Goal: Information Seeking & Learning: Find specific fact

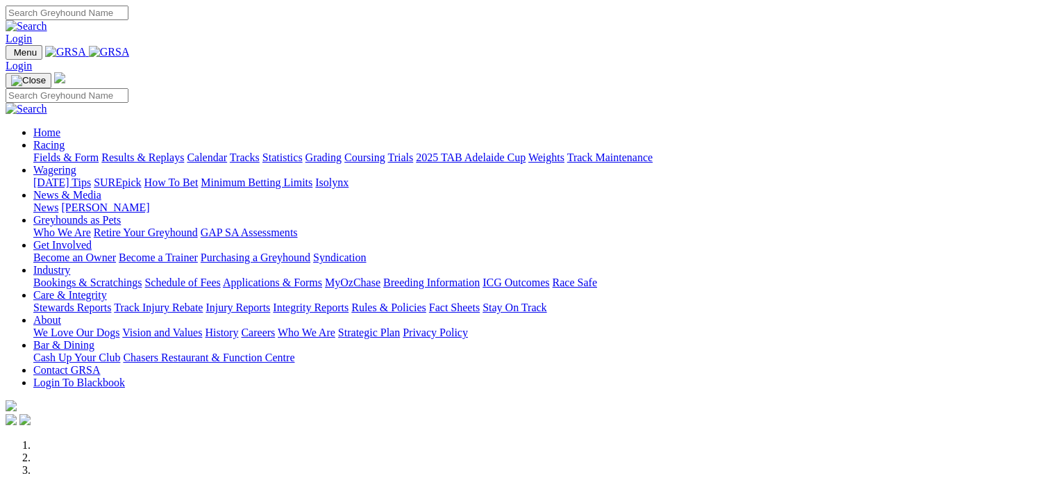
click at [70, 264] on link "Industry" at bounding box center [51, 270] width 37 height 12
drag, startPoint x: 0, startPoint y: 0, endPoint x: 714, endPoint y: 55, distance: 716.6
click at [70, 264] on link "Industry" at bounding box center [51, 270] width 37 height 12
click at [142, 276] on link "Bookings & Scratchings" at bounding box center [87, 282] width 108 height 12
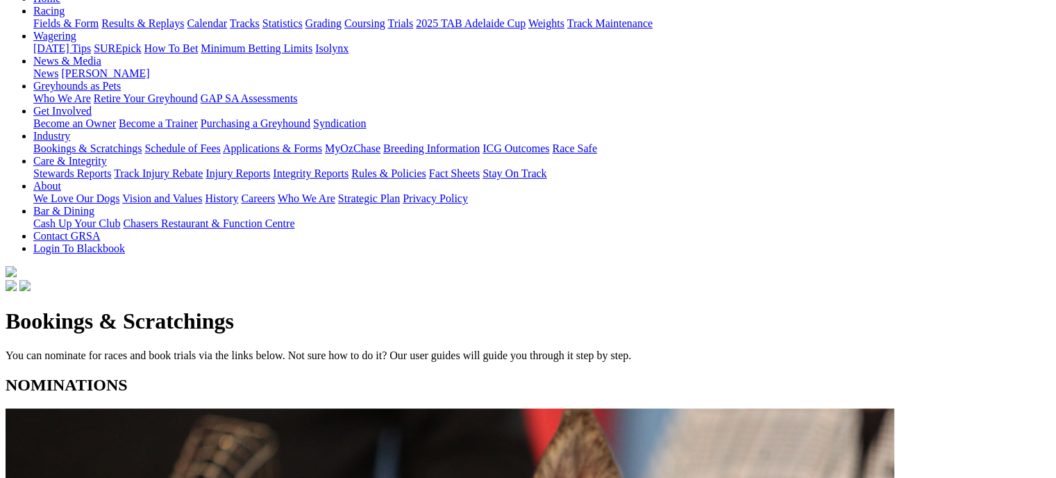
scroll to position [166, 0]
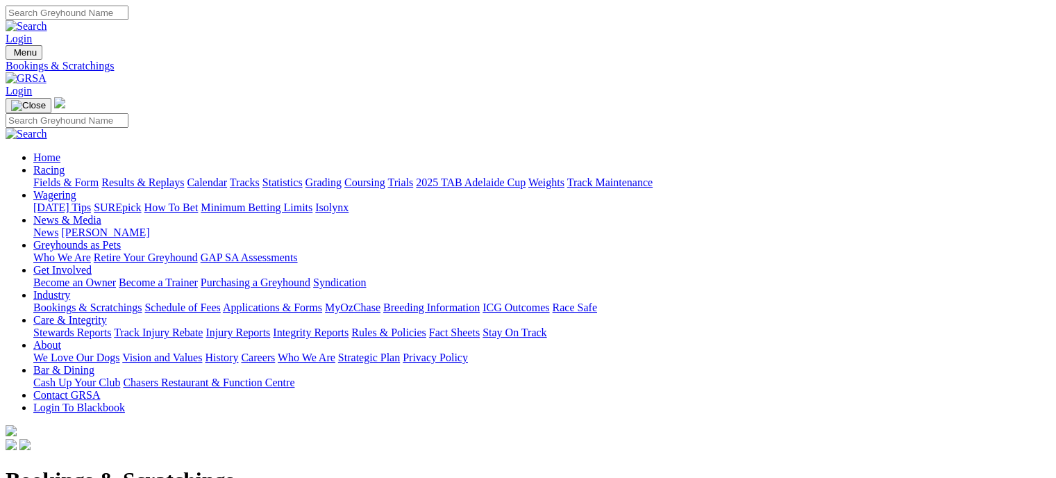
click at [65, 164] on link "Racing" at bounding box center [48, 170] width 31 height 12
click at [60, 176] on link "Fields & Form" at bounding box center [65, 182] width 65 height 12
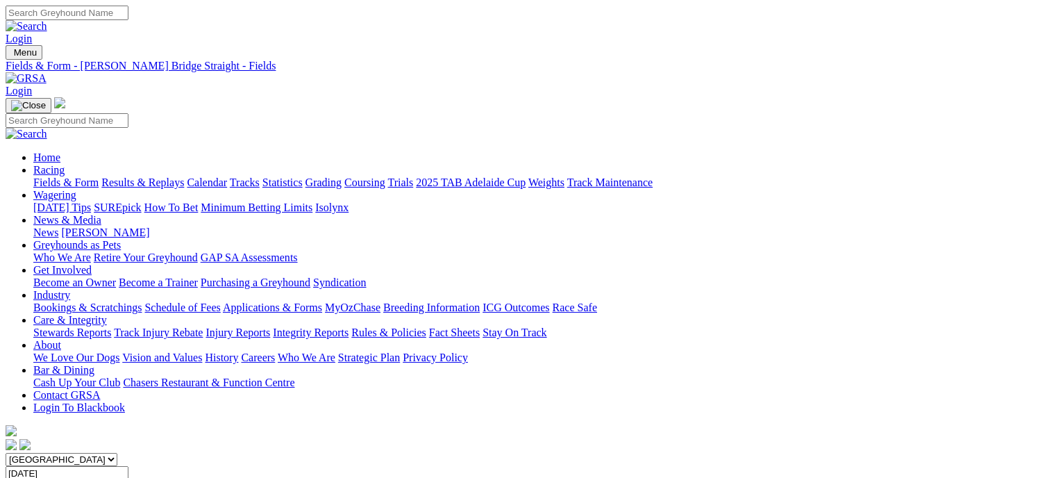
click at [70, 289] on link "Industry" at bounding box center [51, 295] width 37 height 12
click at [142, 301] on link "Bookings & Scratchings" at bounding box center [87, 307] width 108 height 12
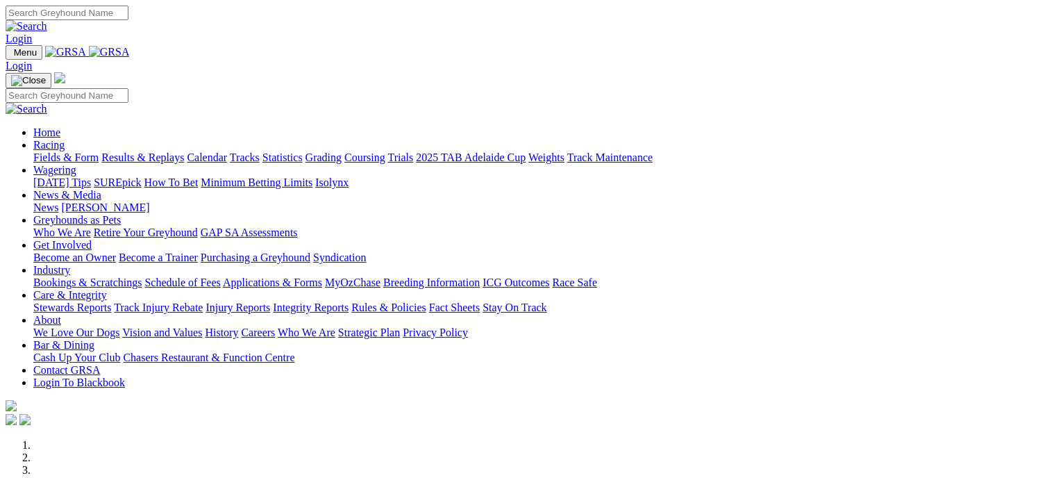
click at [142, 276] on link "Bookings & Scratchings" at bounding box center [87, 282] width 108 height 12
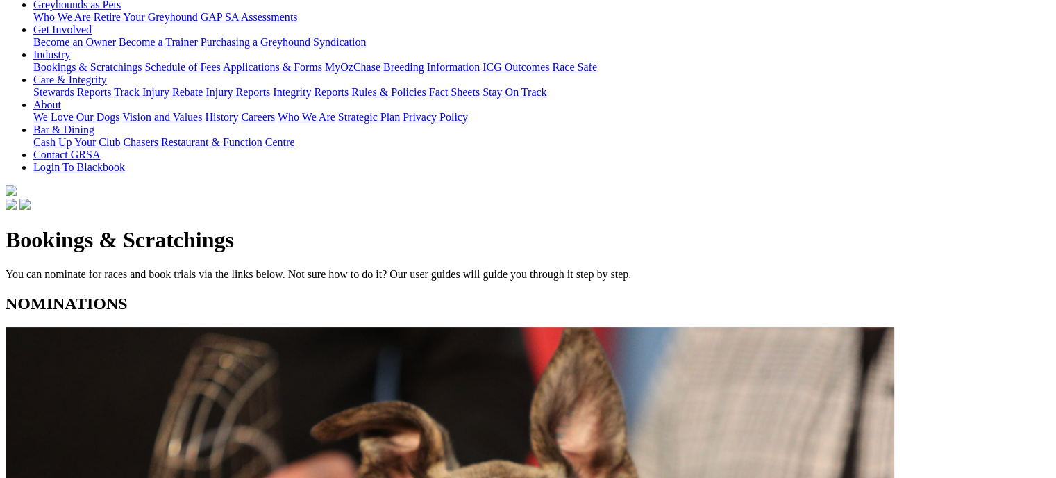
scroll to position [278, 0]
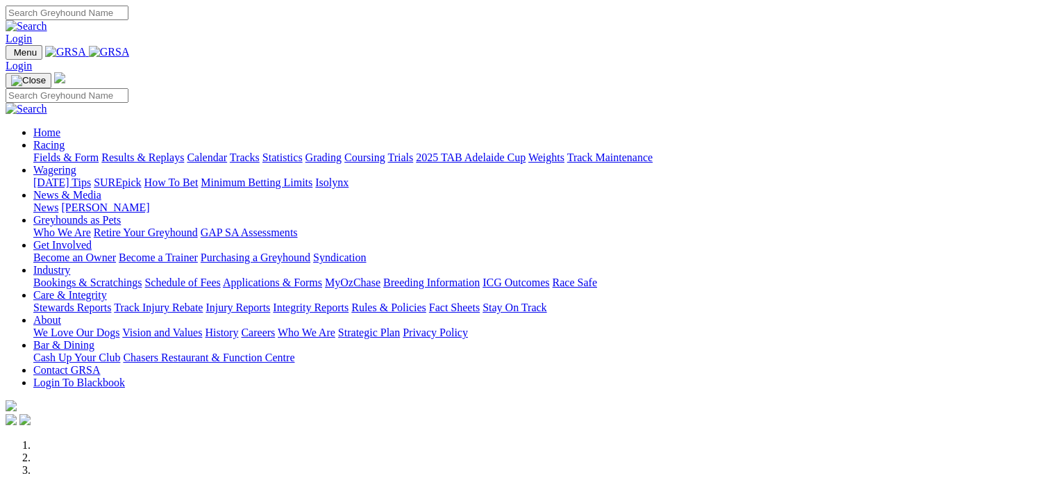
click at [65, 139] on link "Racing" at bounding box center [48, 145] width 31 height 12
click at [56, 151] on link "Fields & Form" at bounding box center [65, 157] width 65 height 12
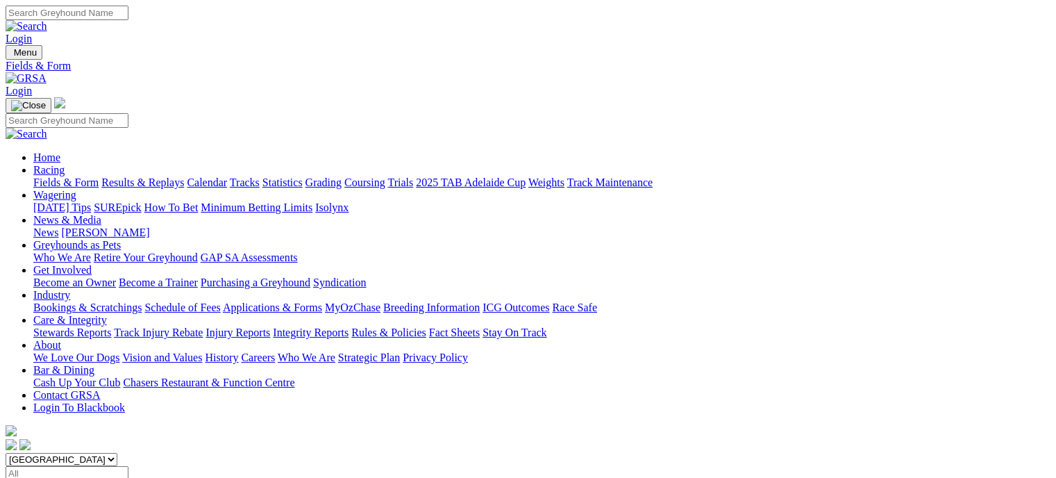
click at [303, 176] on link "Statistics" at bounding box center [282, 182] width 40 height 12
type input "elegant ember"
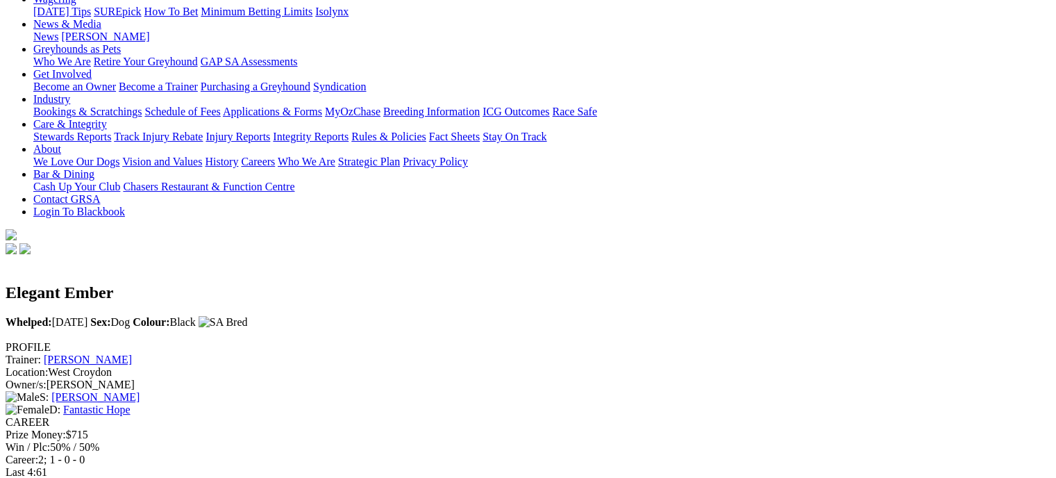
scroll to position [198, 0]
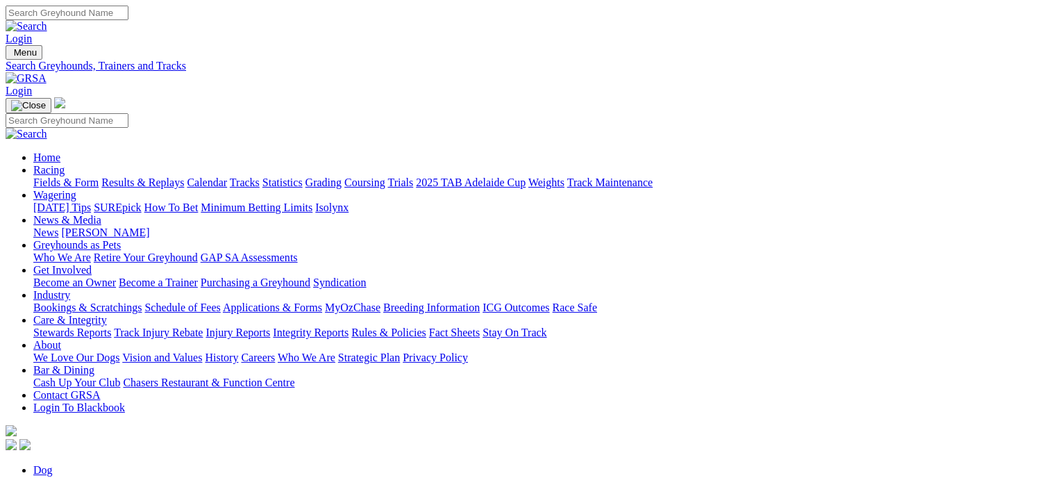
click at [142, 301] on link "Bookings & Scratchings" at bounding box center [87, 307] width 108 height 12
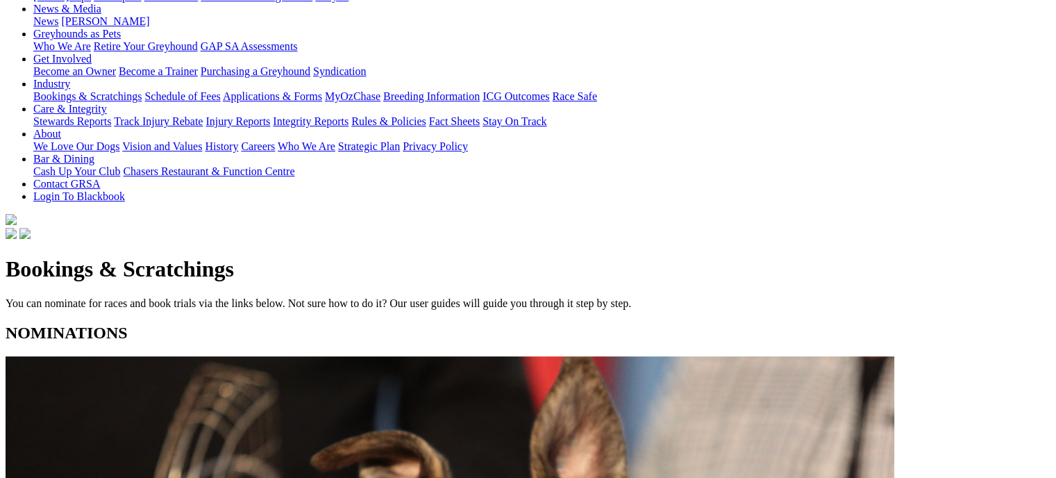
scroll to position [217, 0]
